Goal: Information Seeking & Learning: Understand process/instructions

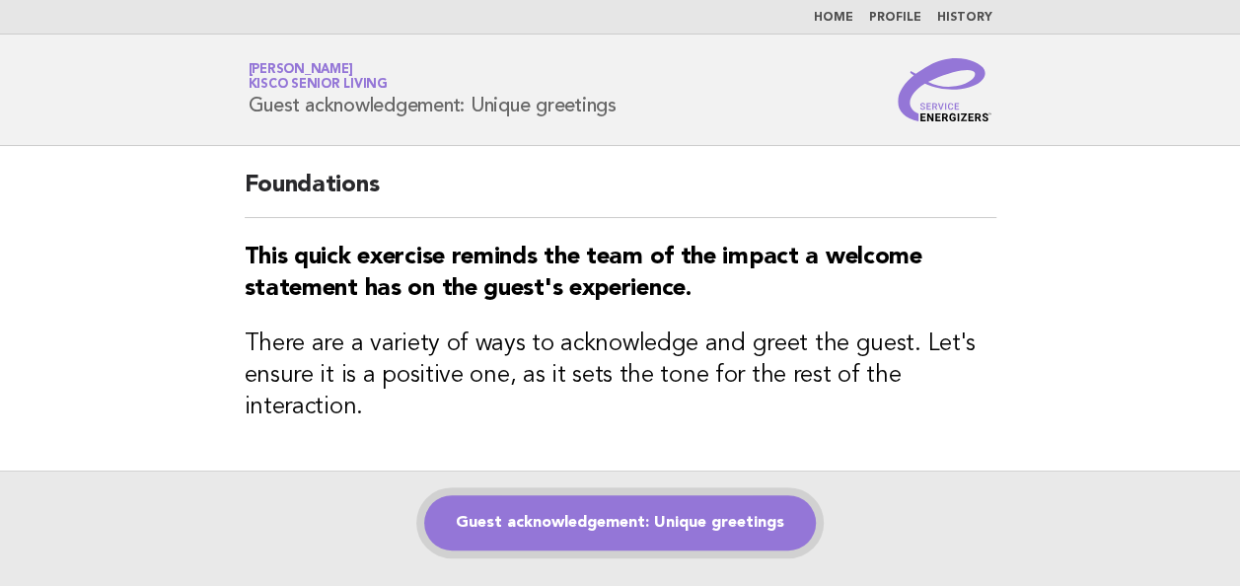
click at [501, 513] on link "Guest acknowledgement: Unique greetings" at bounding box center [620, 522] width 392 height 55
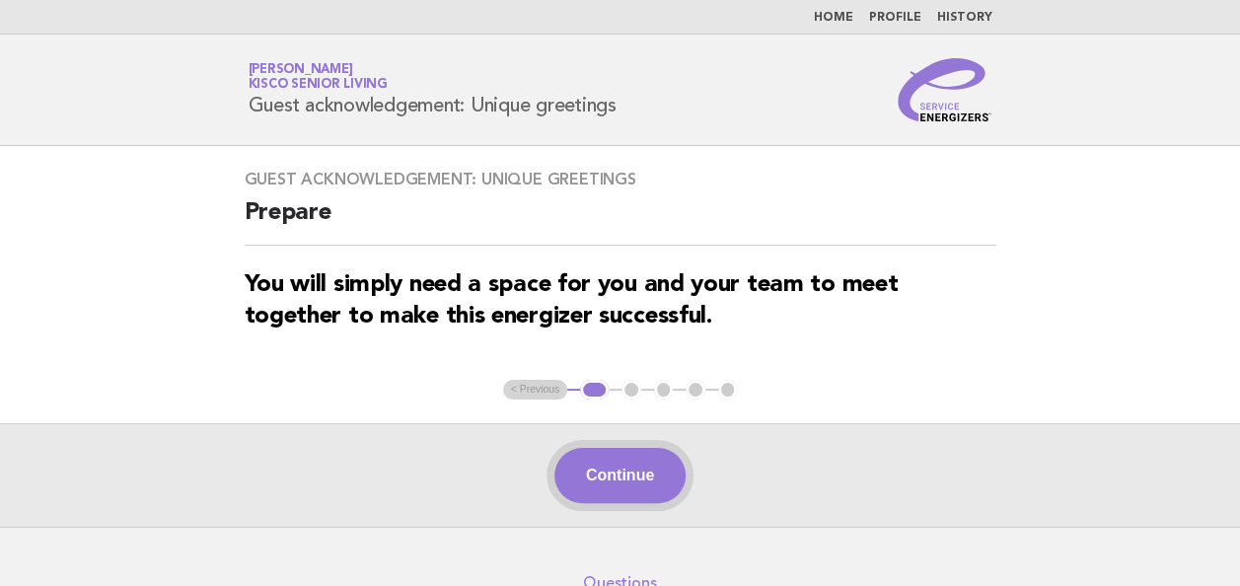
click at [617, 471] on button "Continue" at bounding box center [619, 475] width 131 height 55
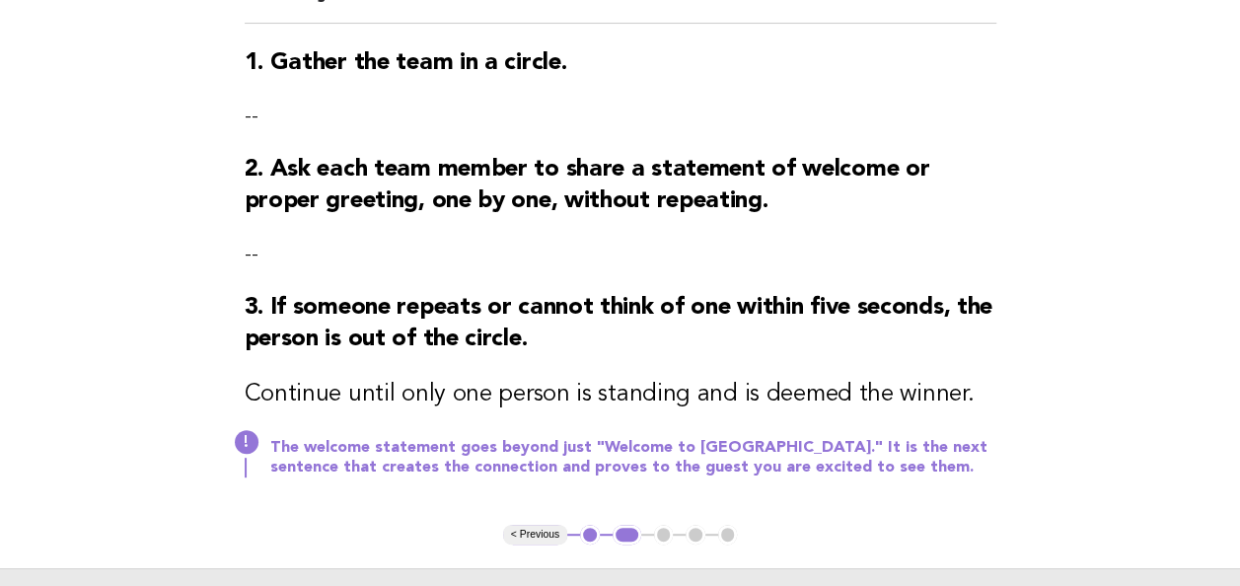
scroll to position [227, 0]
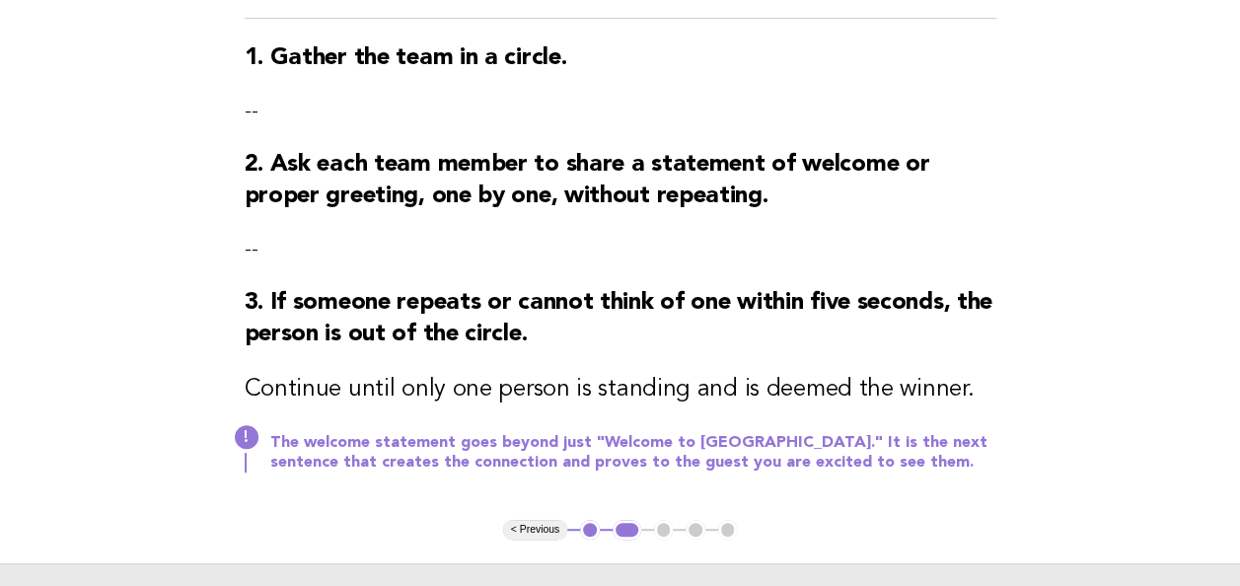
click at [558, 527] on button "< Previous" at bounding box center [535, 530] width 64 height 20
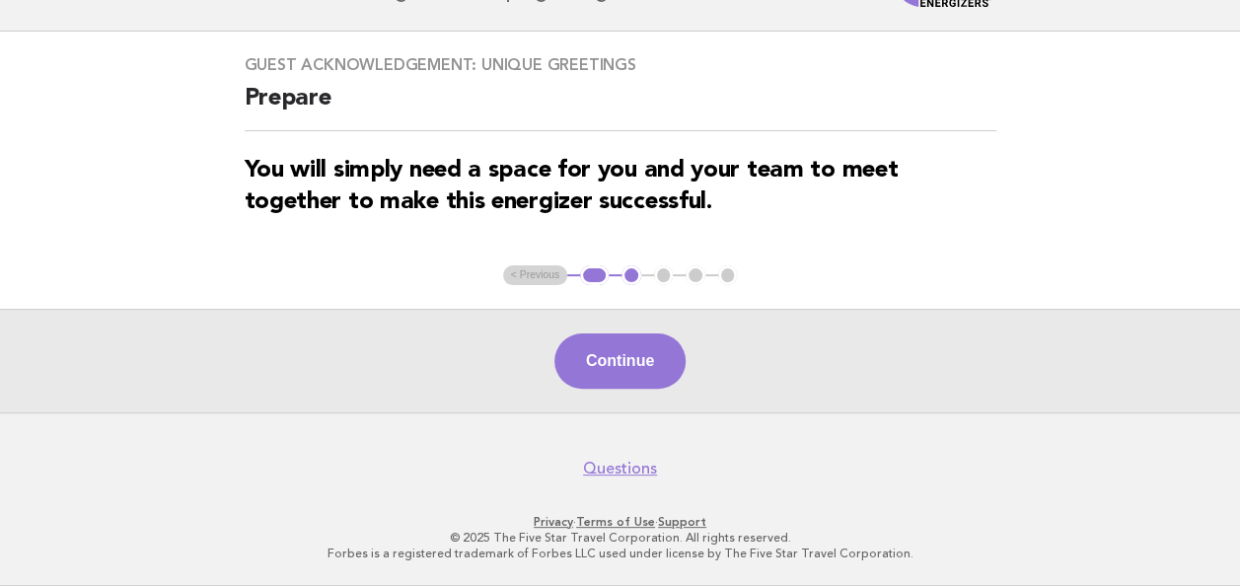
scroll to position [111, 0]
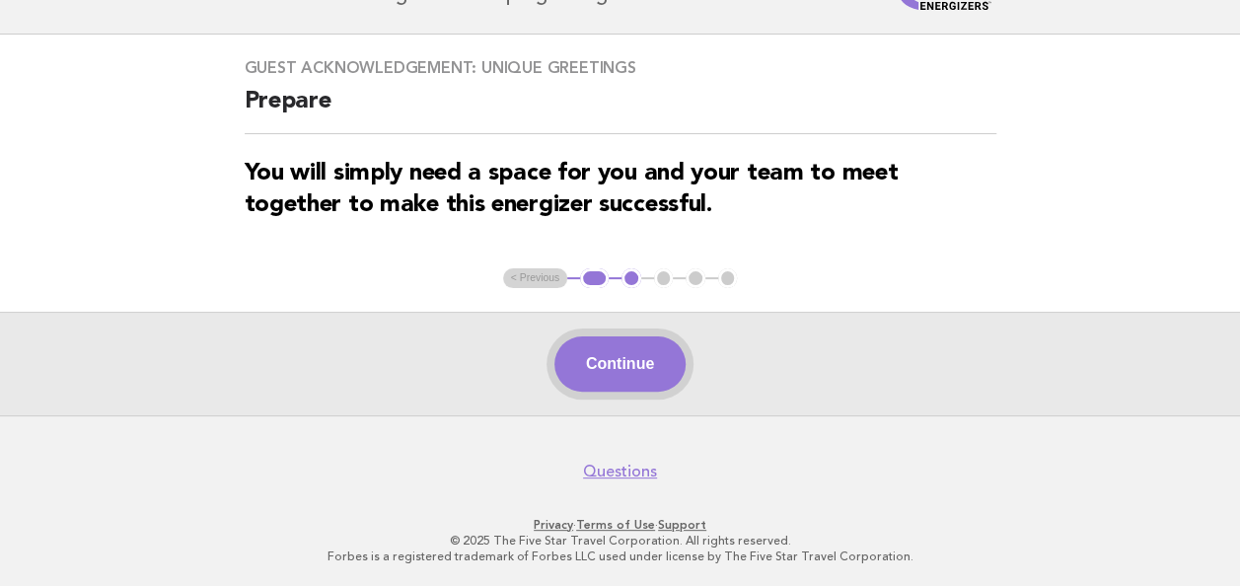
click at [647, 361] on button "Continue" at bounding box center [619, 363] width 131 height 55
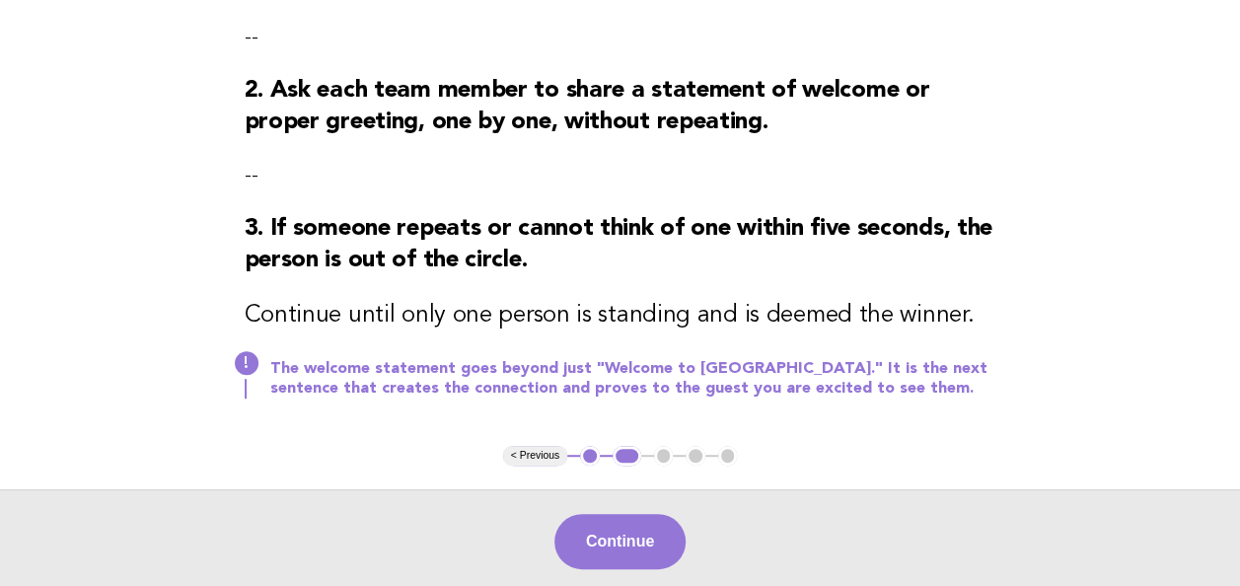
scroll to position [302, 0]
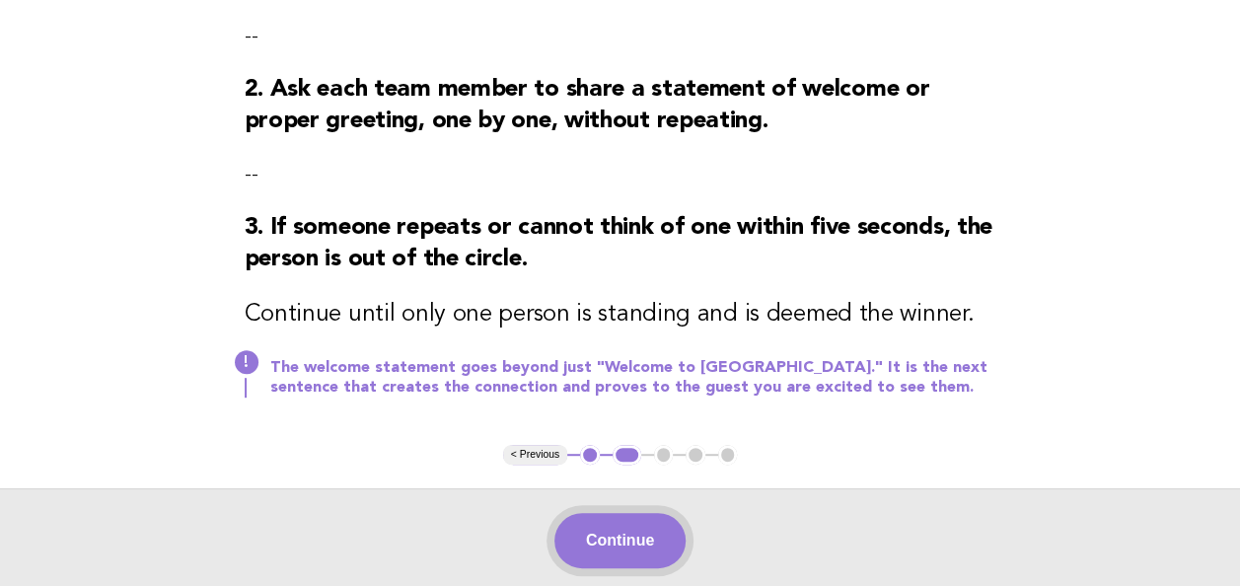
click at [650, 537] on button "Continue" at bounding box center [619, 540] width 131 height 55
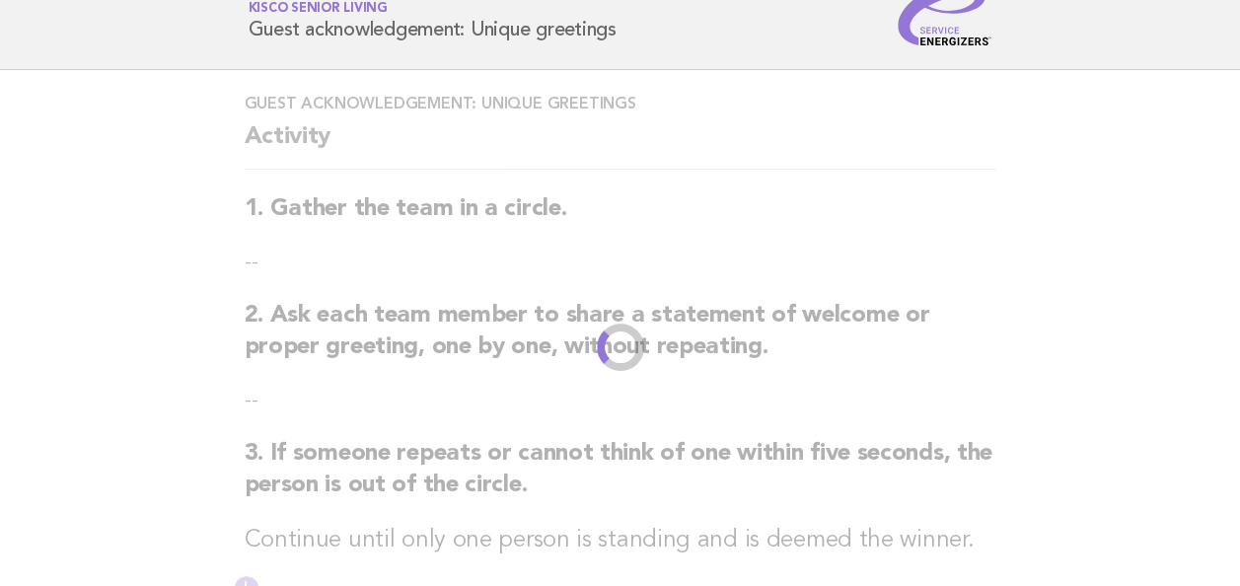
scroll to position [0, 0]
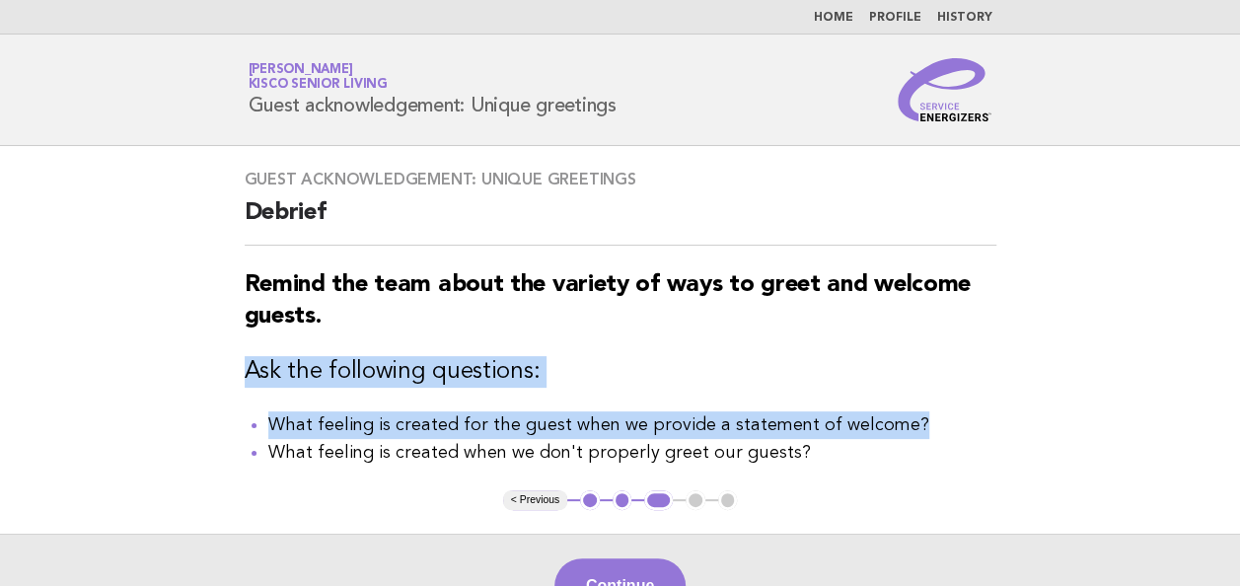
drag, startPoint x: 1229, startPoint y: 308, endPoint x: 1066, endPoint y: 405, distance: 189.8
click at [1066, 405] on main "Guest acknowledgement: Unique greetings Debrief Remind the team about the varie…" at bounding box center [620, 391] width 1240 height 491
click at [606, 332] on div "Guest acknowledgement: Unique greetings Debrief Remind the team about the varie…" at bounding box center [620, 318] width 799 height 344
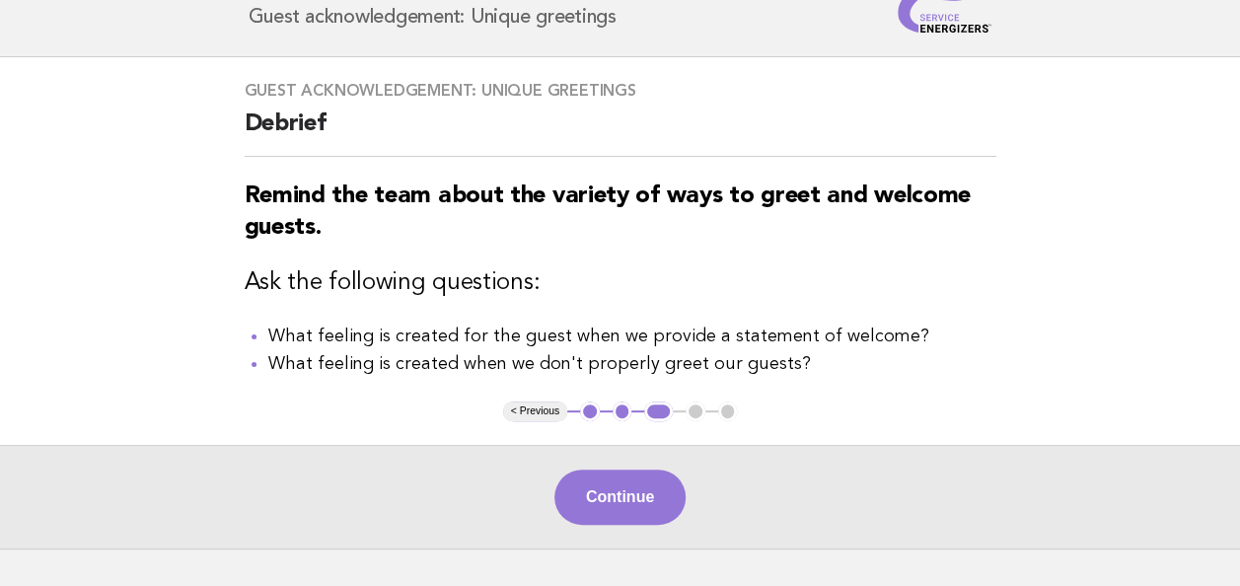
scroll to position [91, 0]
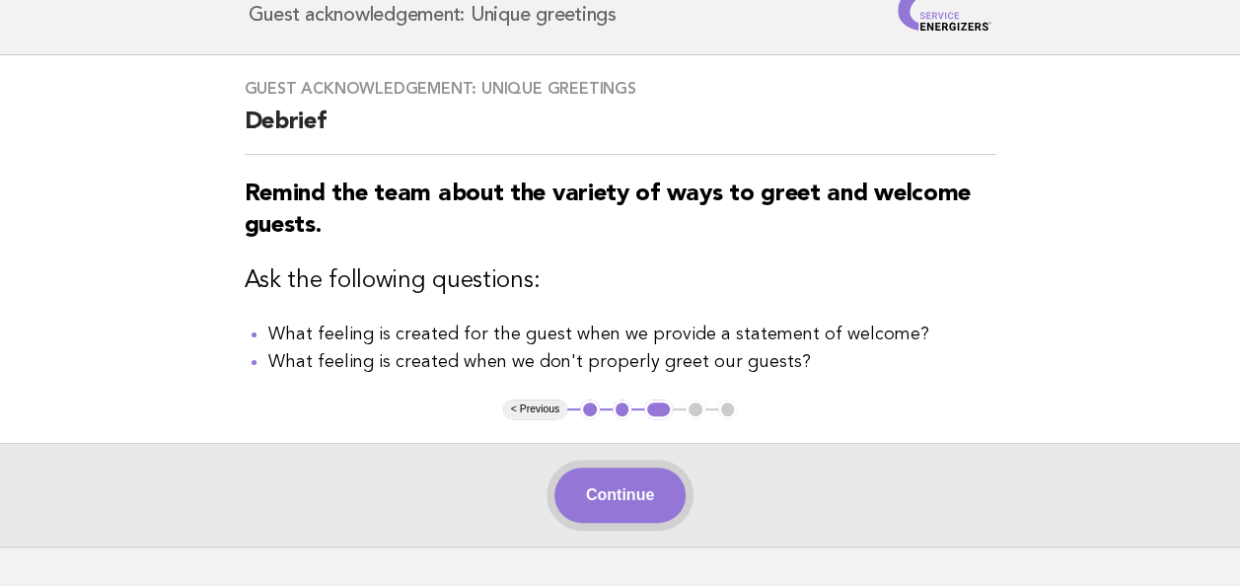
click at [591, 492] on button "Continue" at bounding box center [619, 494] width 131 height 55
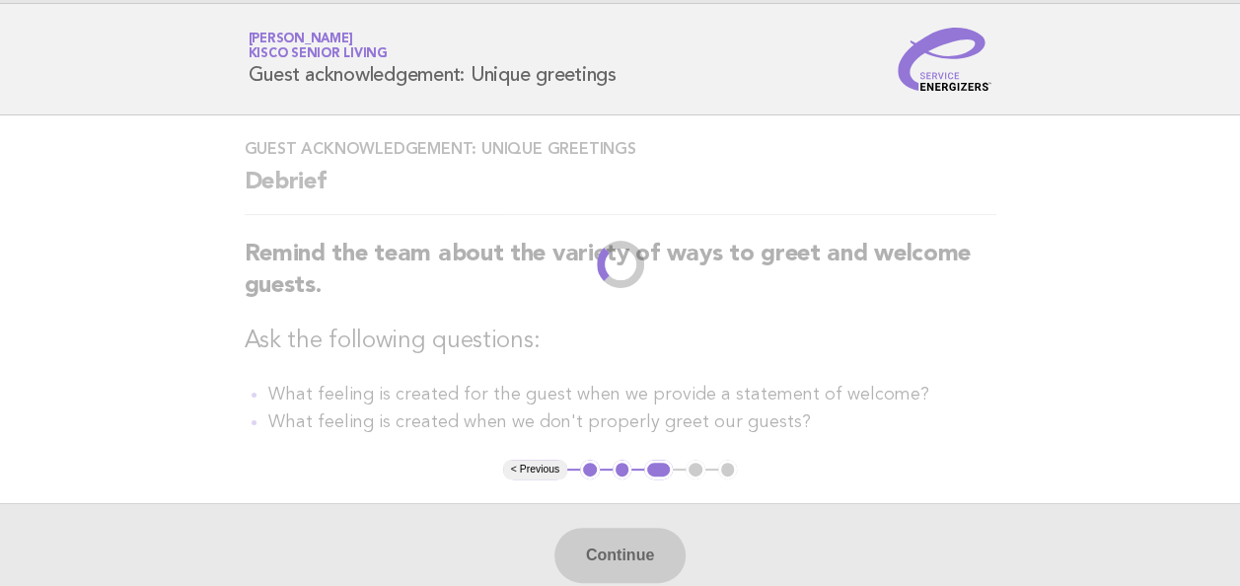
scroll to position [0, 0]
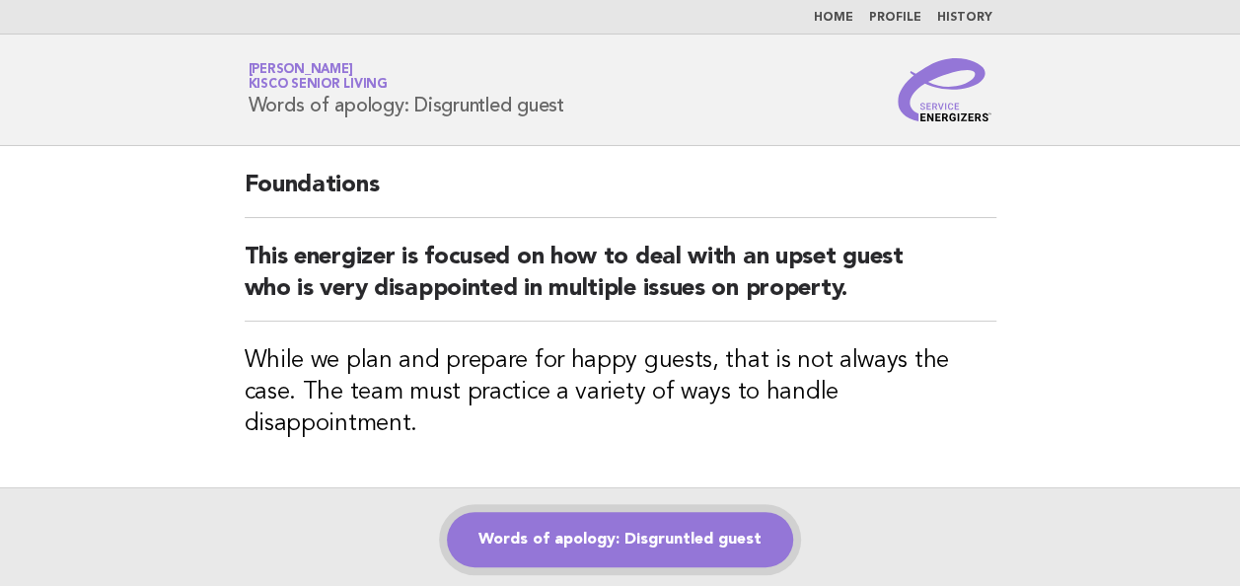
click at [709, 512] on link "Words of apology: Disgruntled guest" at bounding box center [620, 539] width 346 height 55
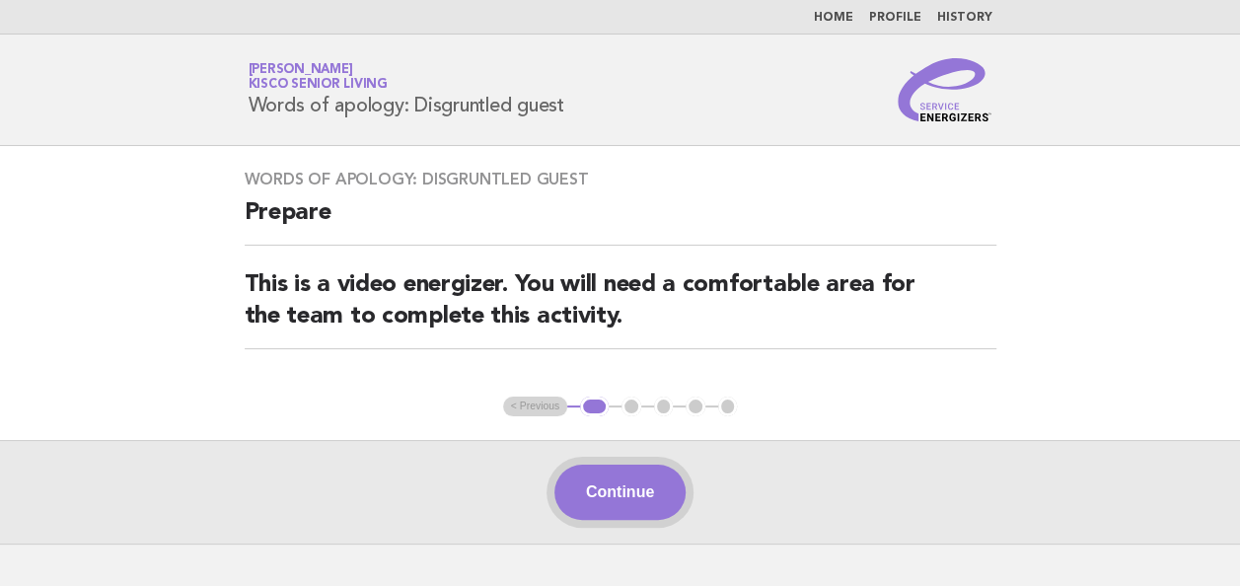
click at [645, 493] on button "Continue" at bounding box center [619, 492] width 131 height 55
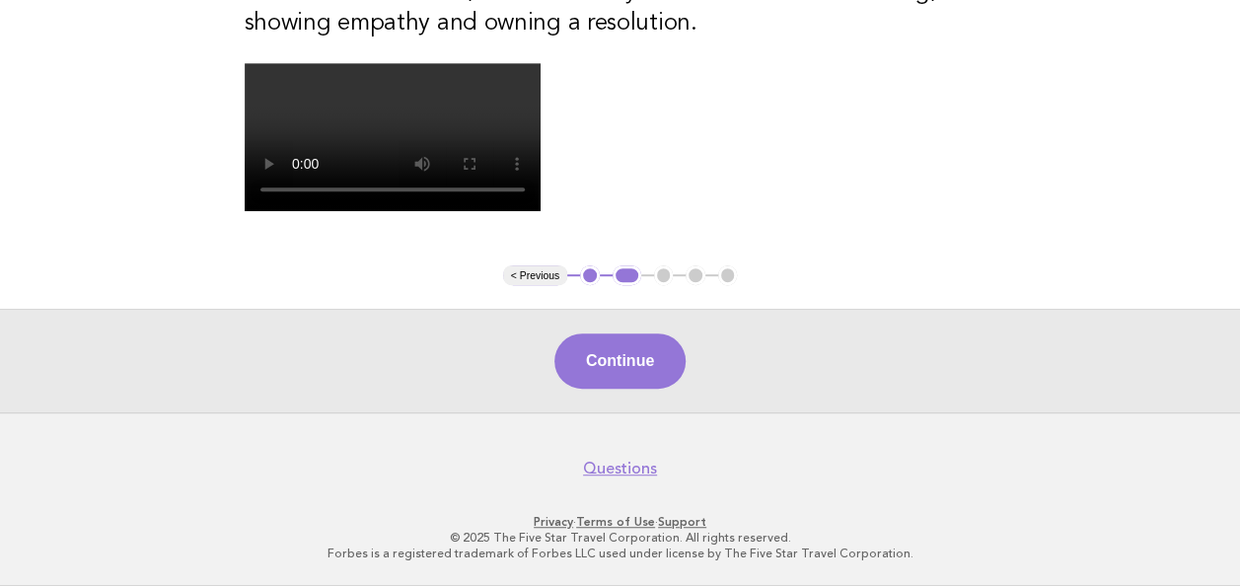
scroll to position [547, 0]
click at [823, 412] on div "Continue" at bounding box center [620, 361] width 1240 height 104
click at [615, 389] on button "Continue" at bounding box center [619, 360] width 131 height 55
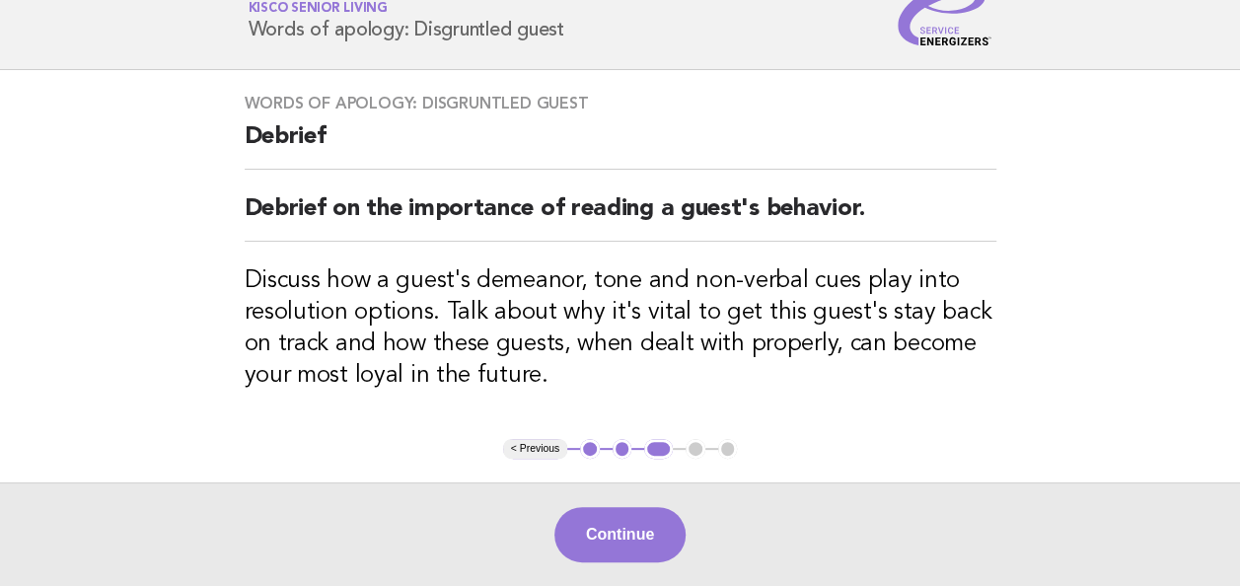
scroll to position [77, 0]
click at [648, 521] on button "Continue" at bounding box center [619, 533] width 131 height 55
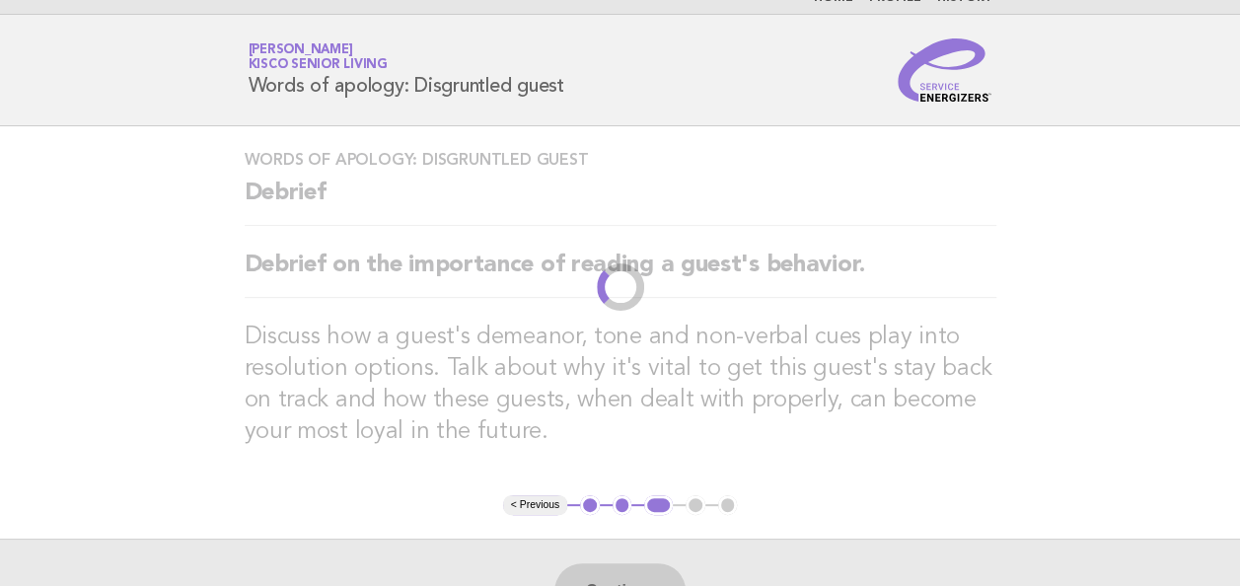
scroll to position [0, 0]
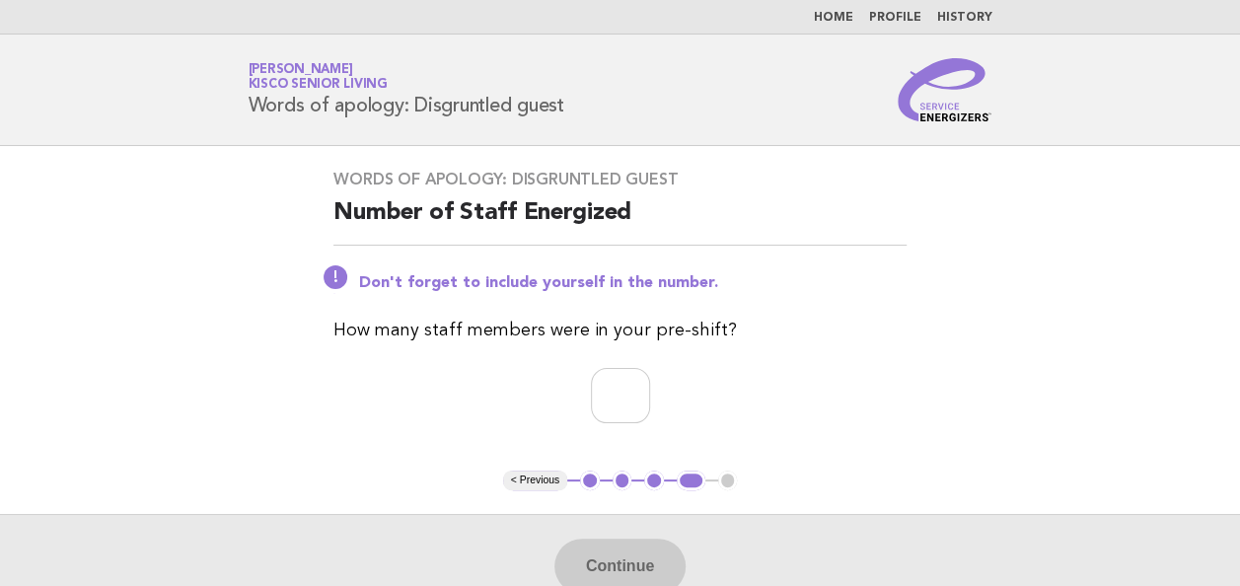
click at [540, 483] on button "< Previous" at bounding box center [535, 480] width 64 height 20
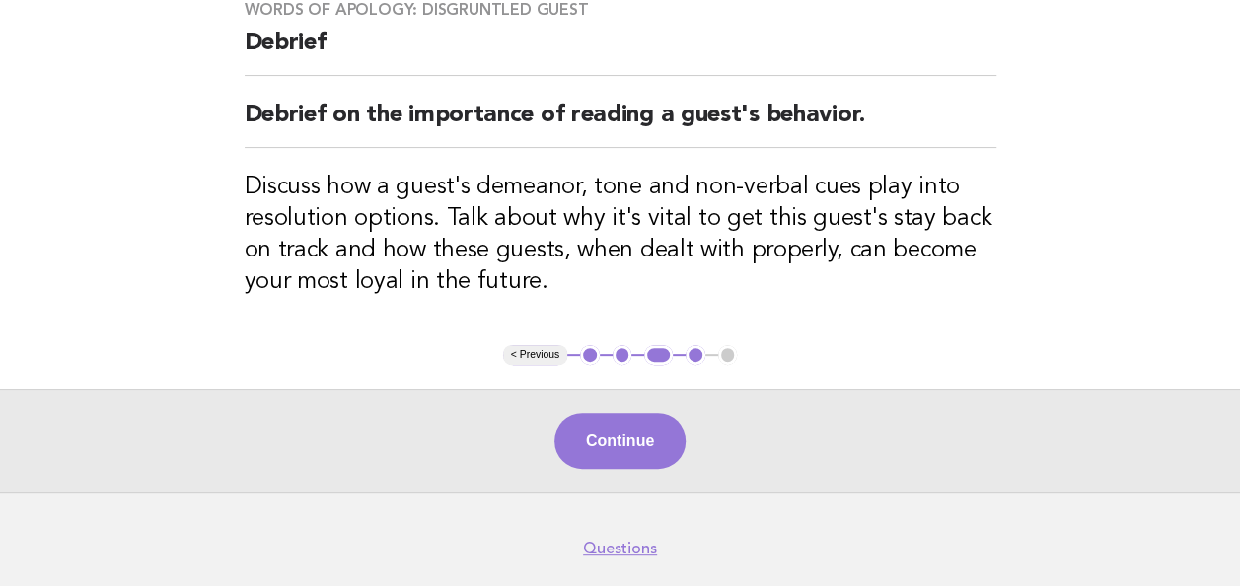
scroll to position [207, 0]
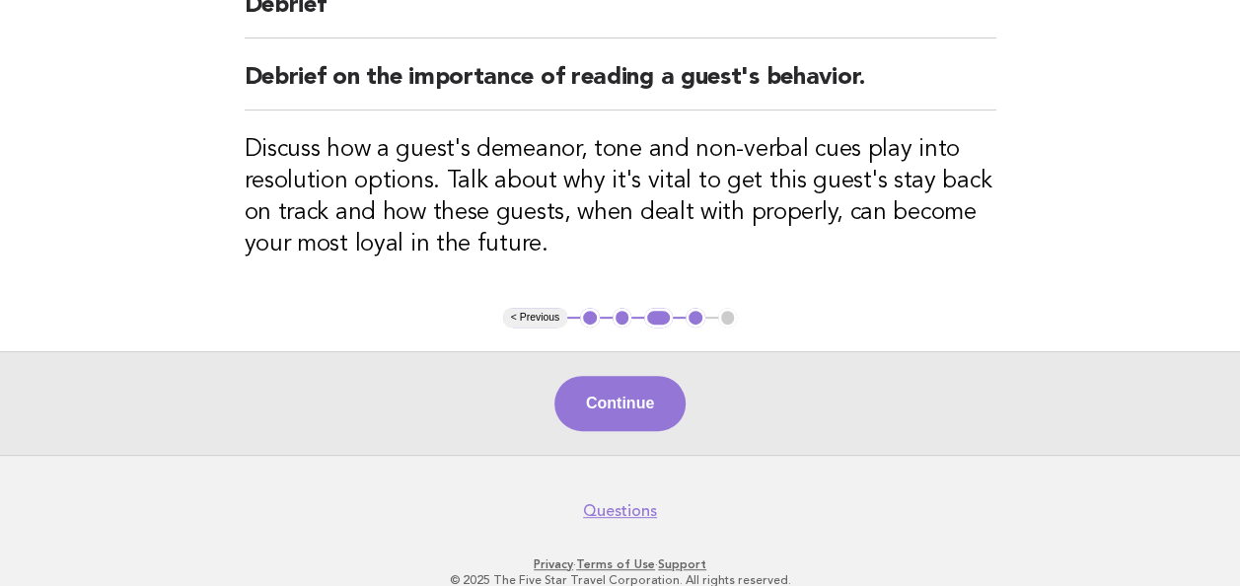
click at [533, 315] on button "< Previous" at bounding box center [535, 318] width 64 height 20
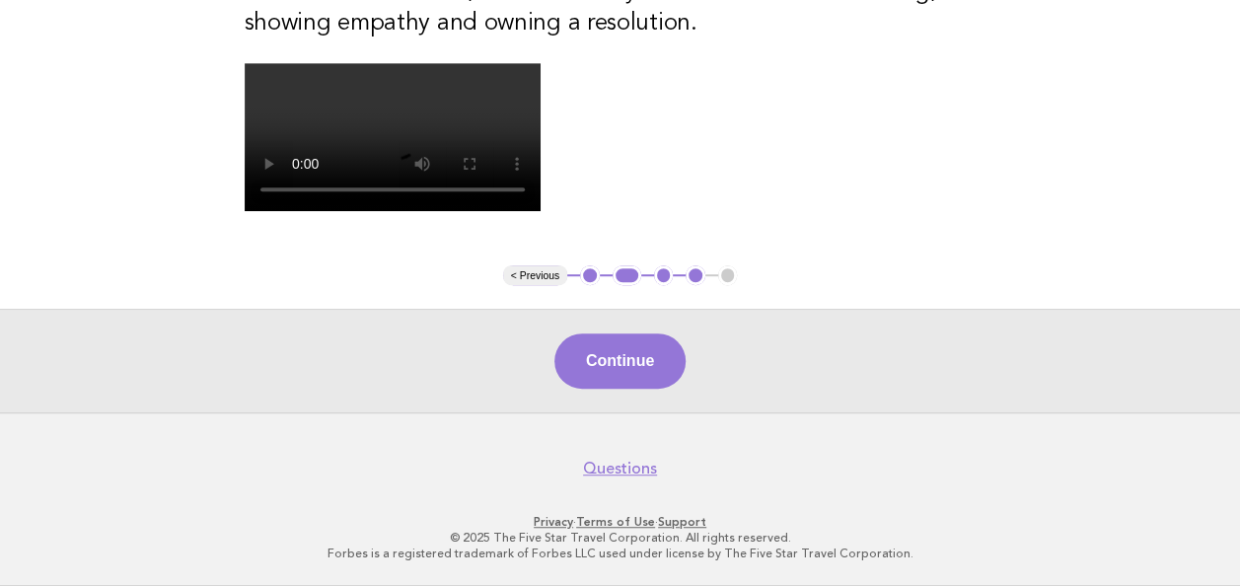
scroll to position [572, 0]
click at [527, 285] on button "< Previous" at bounding box center [535, 275] width 64 height 20
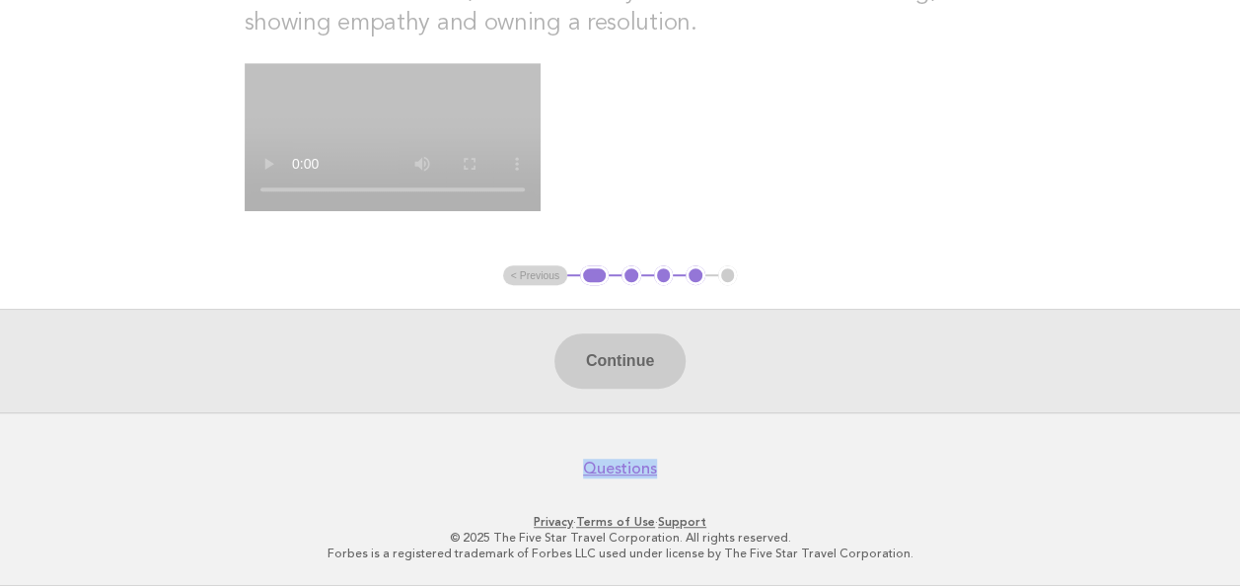
click at [527, 285] on ul "< Previous 1 2 3 4 5" at bounding box center [620, 275] width 235 height 20
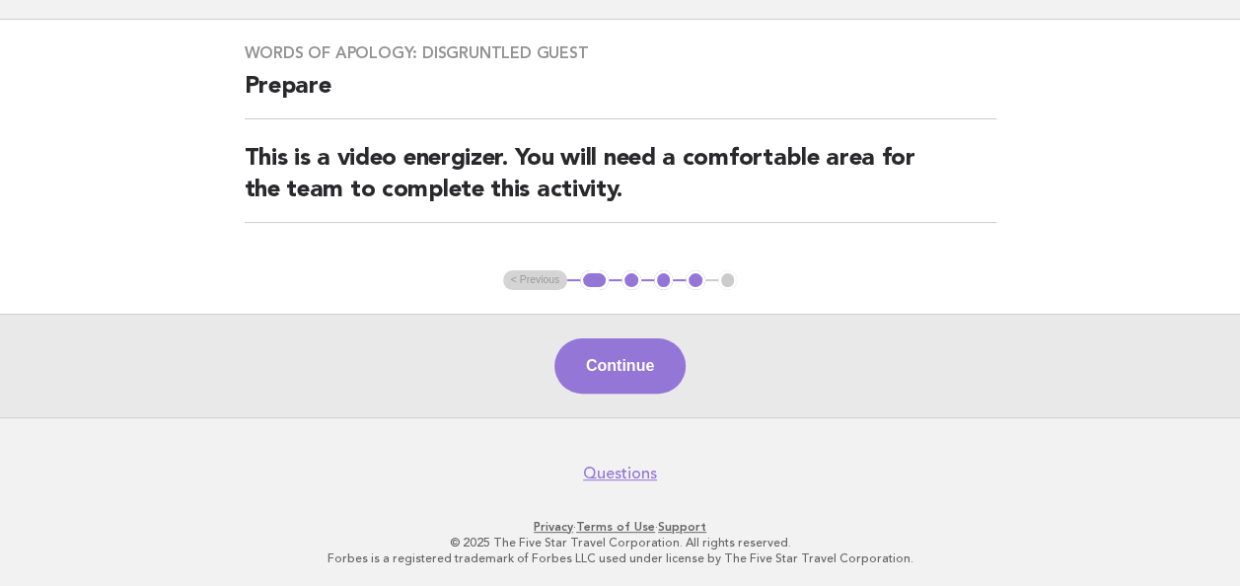
drag, startPoint x: 527, startPoint y: 398, endPoint x: 523, endPoint y: 276, distance: 122.4
click at [523, 276] on ul "< Previous 1 2 3 4 5" at bounding box center [620, 280] width 235 height 20
